Goal: Communication & Community: Ask a question

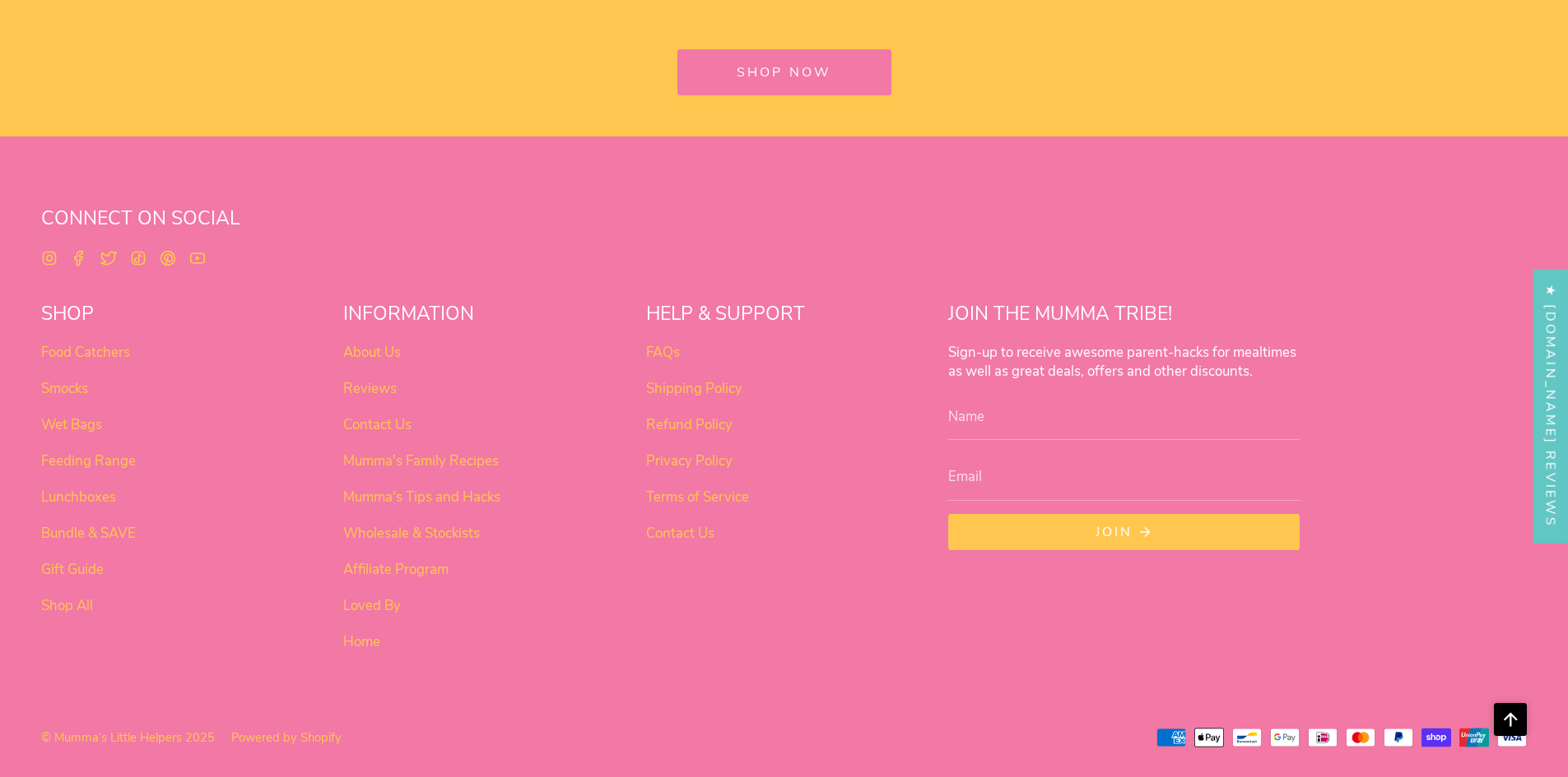
scroll to position [5788, 0]
click at [690, 526] on link "Contact Us" at bounding box center [679, 532] width 69 height 19
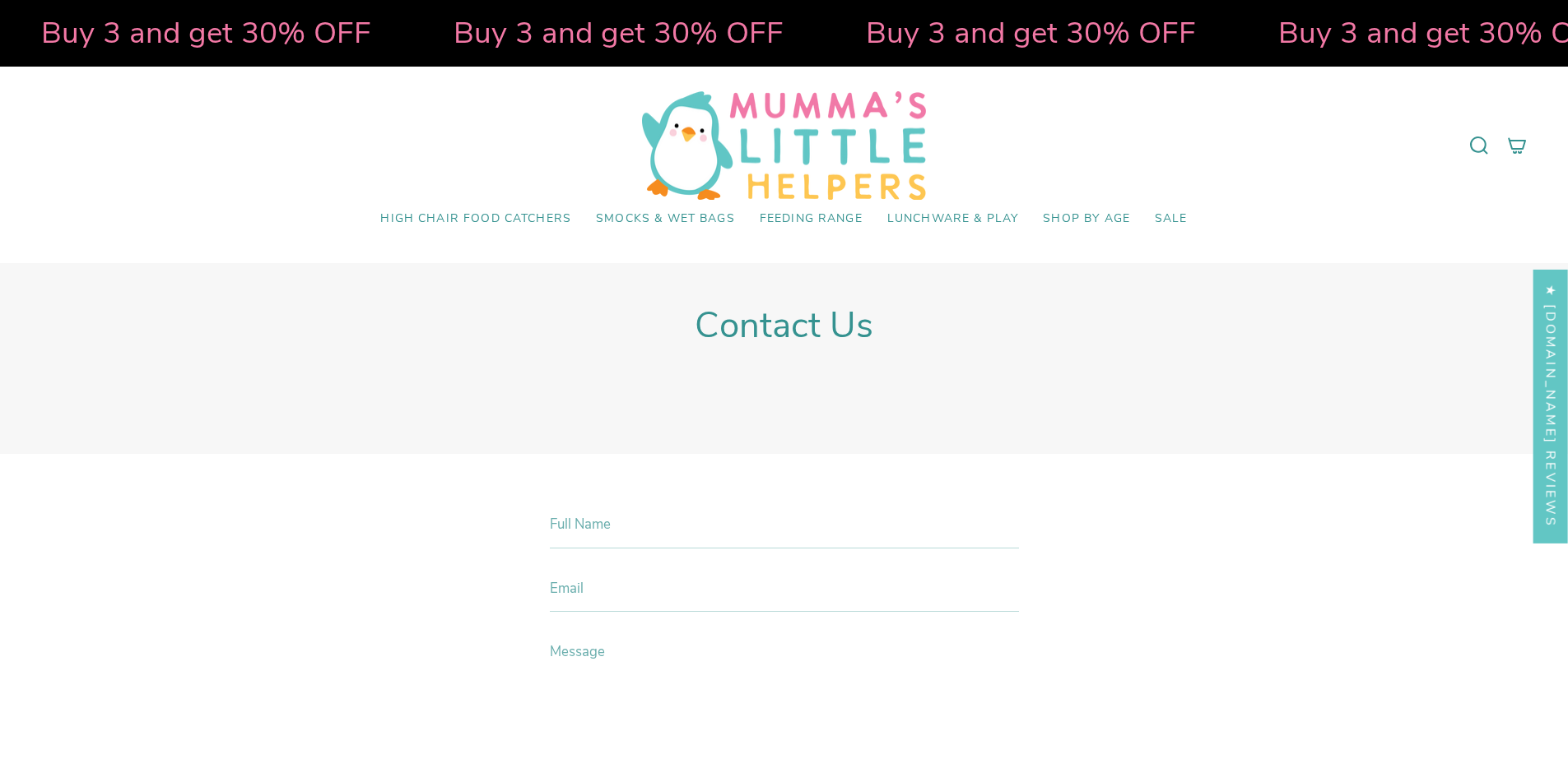
click at [1286, 411] on div "Contact Us" at bounding box center [784, 358] width 1254 height 108
click at [662, 505] on input "Full Name" at bounding box center [784, 525] width 469 height 48
type input "Rhiannon Wilson"
drag, startPoint x: 666, startPoint y: 588, endPoint x: 652, endPoint y: 589, distance: 14.0
click at [666, 588] on input "Email" at bounding box center [784, 589] width 469 height 48
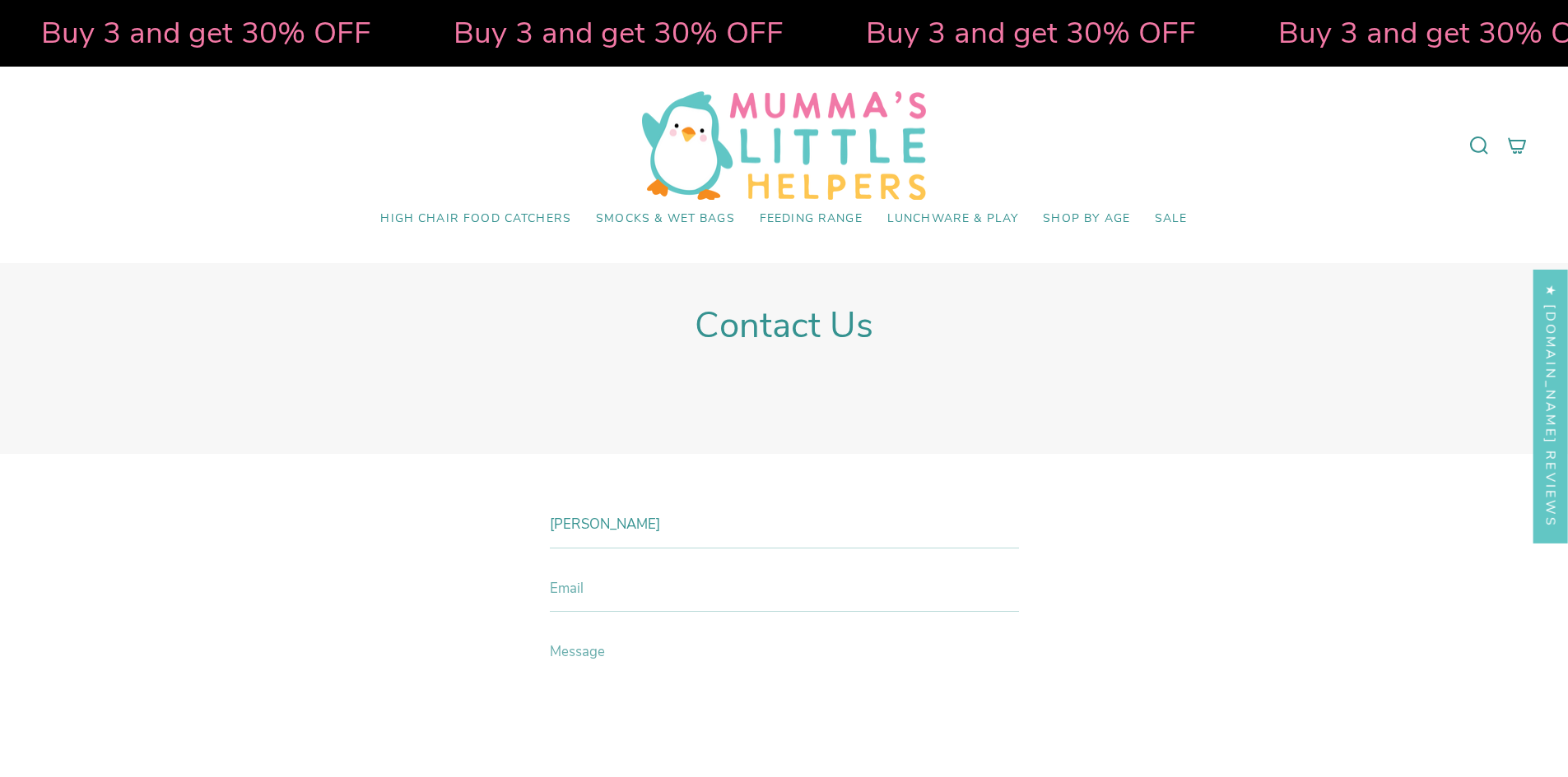
type input "rhiannon@globalskillsmeet.com"
click at [651, 648] on textarea "Message" at bounding box center [784, 737] width 469 height 218
paste textarea "Good afternoon CEO/Founder, My name is Rhiannon, and I am reaching out on behal…"
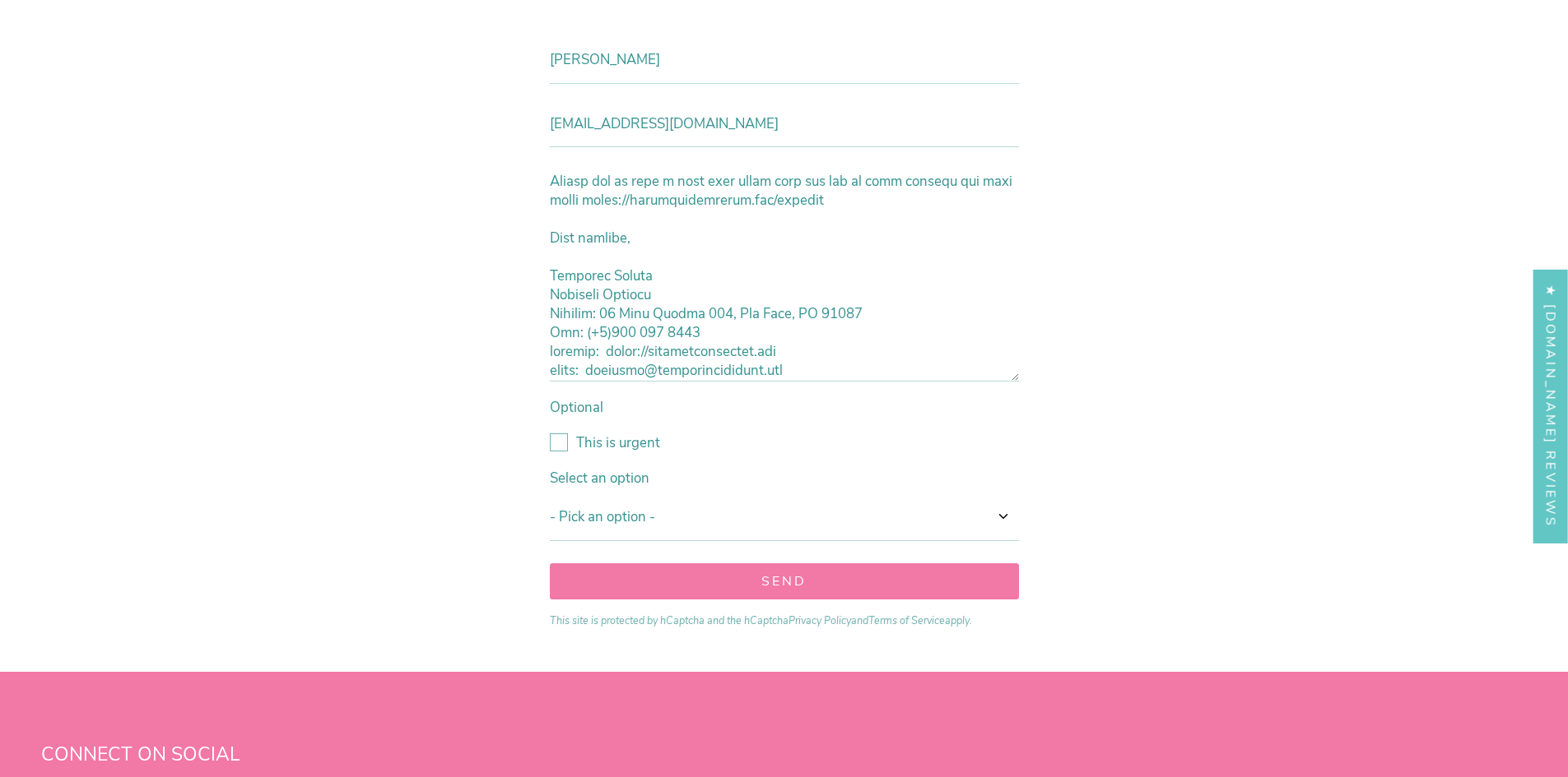
scroll to position [480, 0]
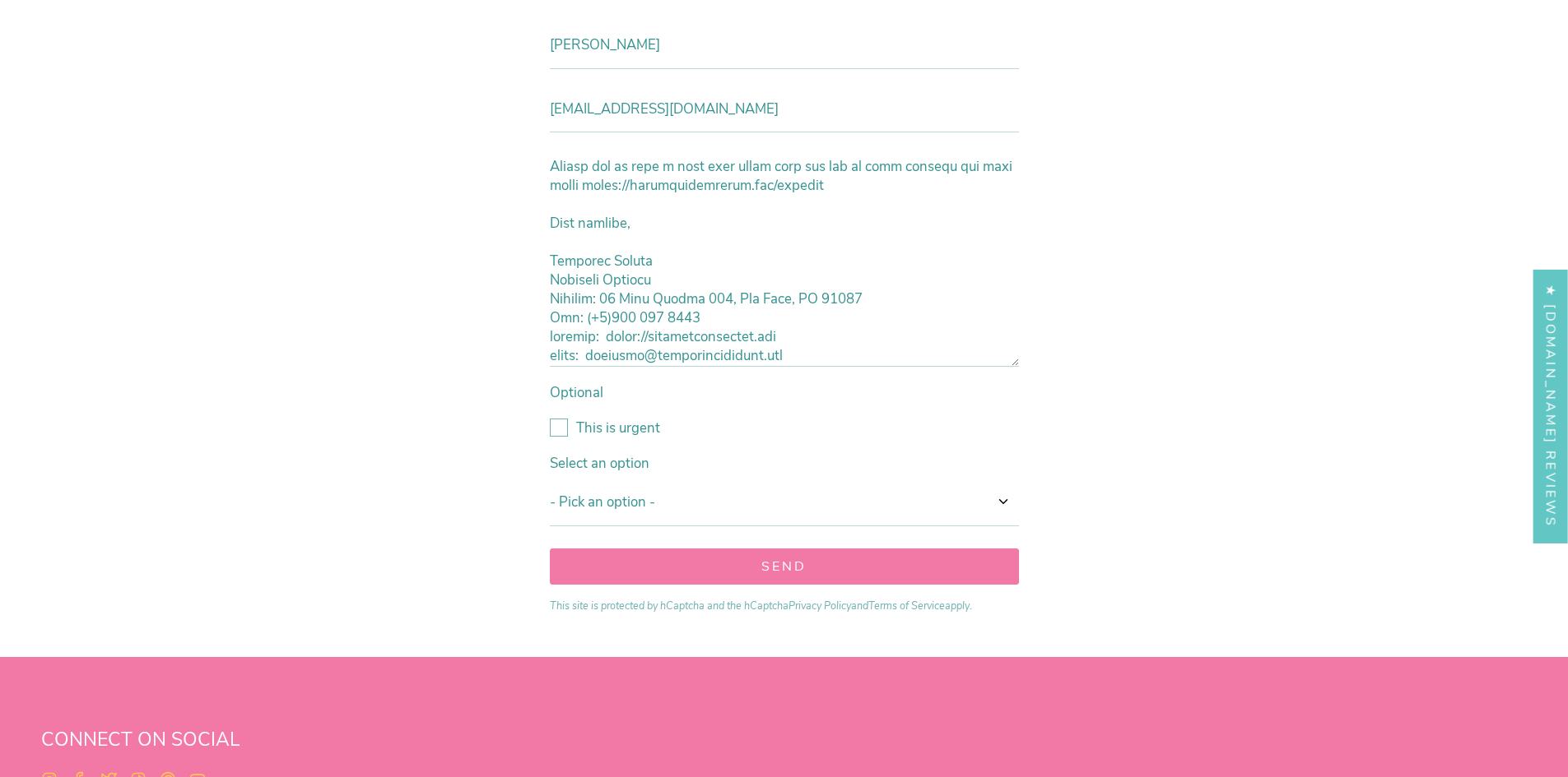
type textarea "Good afternoon CEO/Founder, My name is Rhiannon, and I am reaching out on behal…"
click at [606, 493] on select "- Pick an option - Option one Option two Option three Option four Option five" at bounding box center [784, 502] width 469 height 48
select select "Option one"
click at [549, 479] on select "- Pick an option - Option one Option two Option three Option four Option five" at bounding box center [784, 502] width 469 height 48
click at [560, 428] on label "This is urgent" at bounding box center [784, 428] width 469 height 19
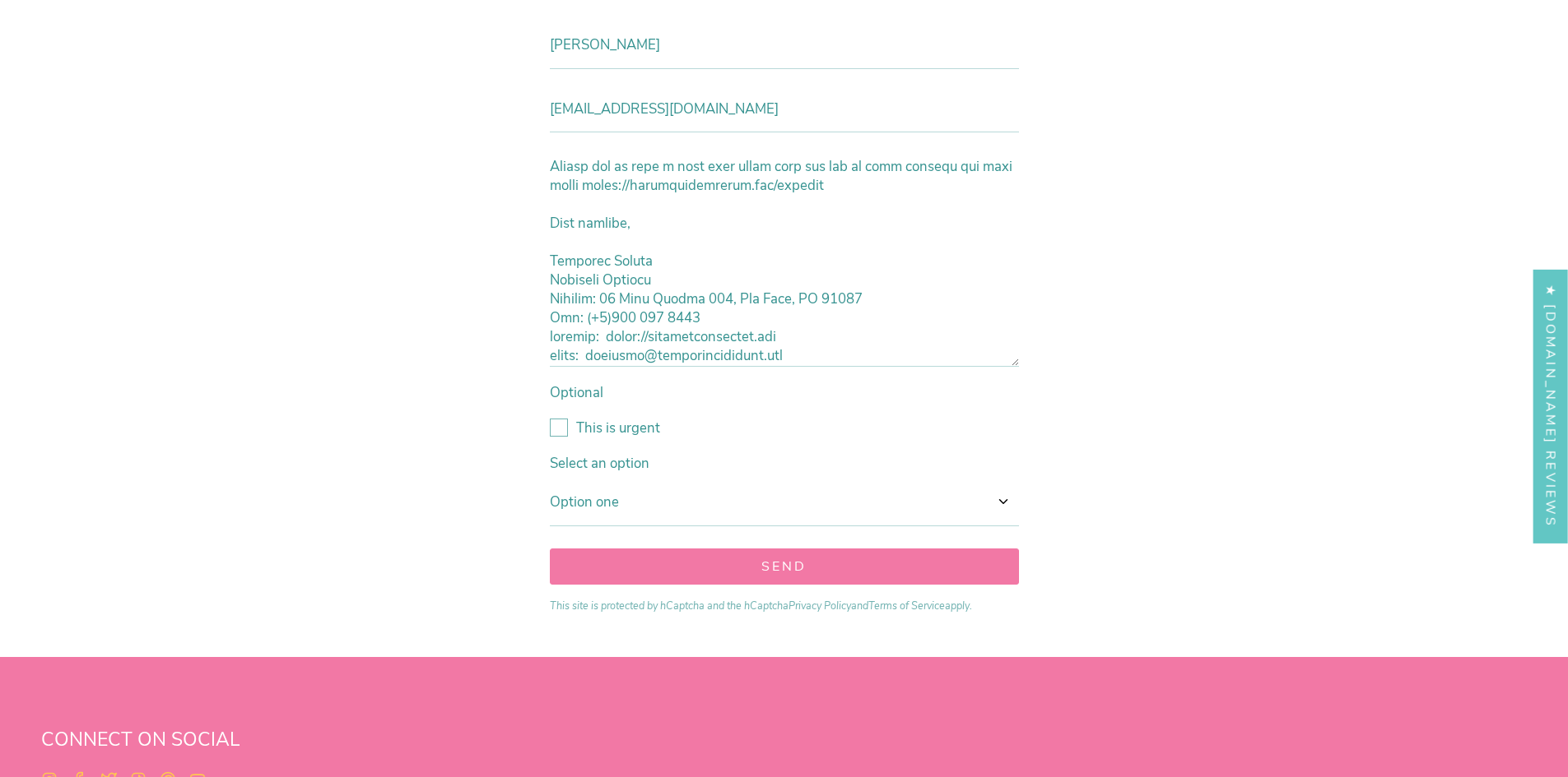
click at [549, 419] on input "This is urgent" at bounding box center [549, 419] width 0 height 0
click at [672, 569] on button "Send" at bounding box center [784, 567] width 469 height 36
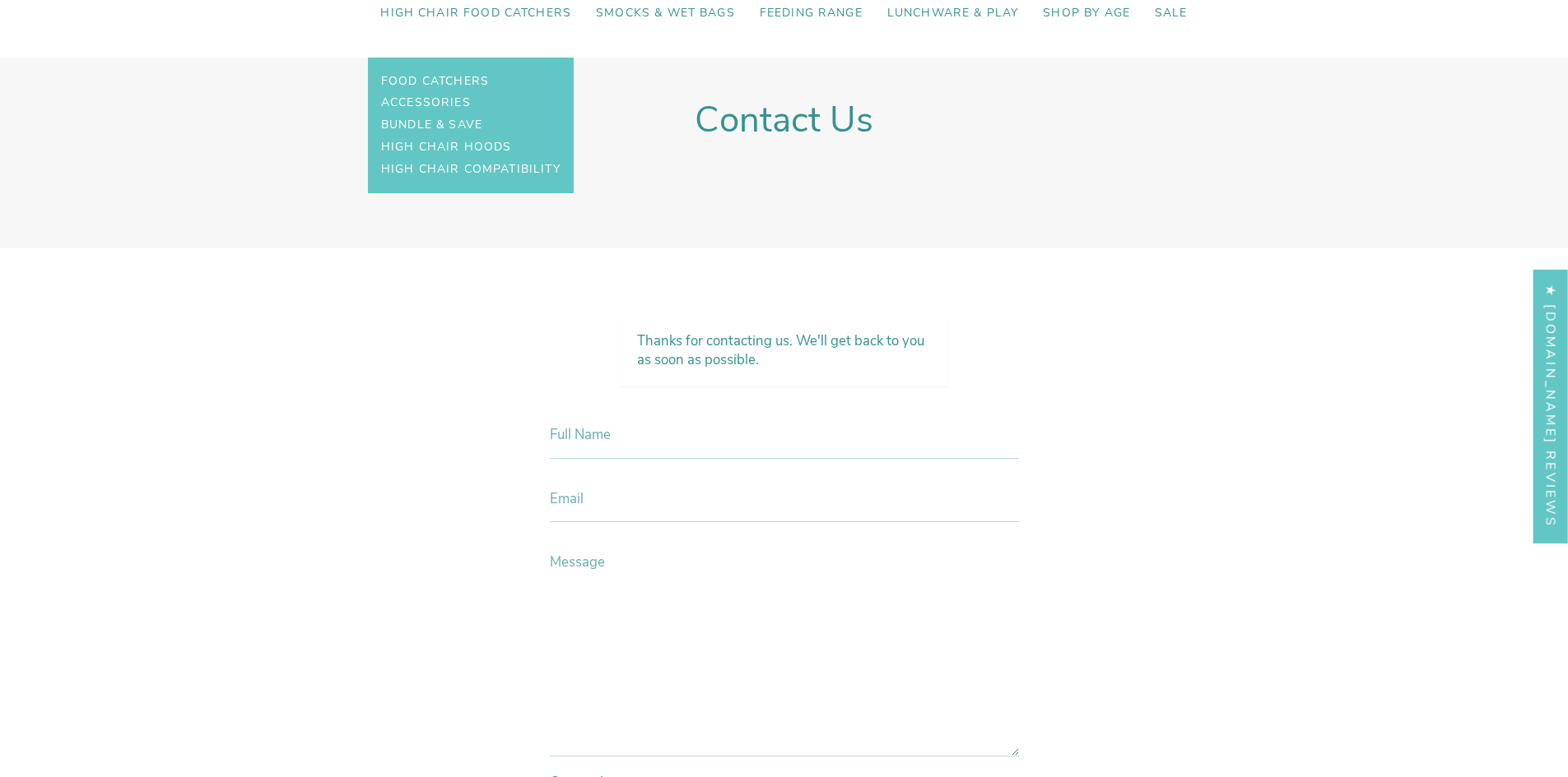
scroll to position [191, 0]
